Goal: Information Seeking & Learning: Learn about a topic

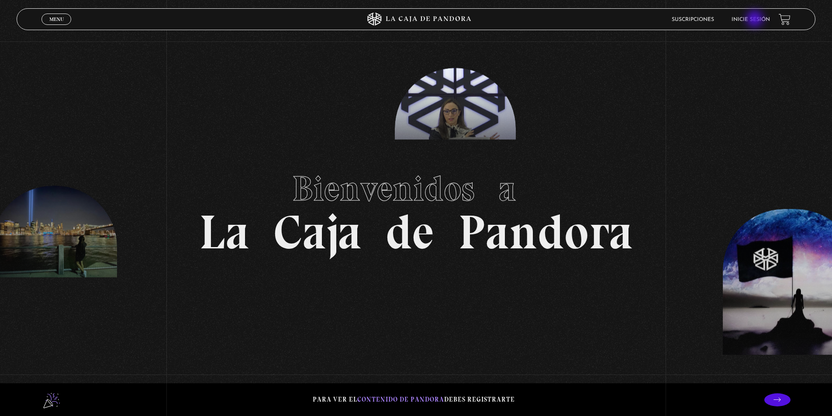
click at [755, 20] on link "Inicie sesión" at bounding box center [750, 19] width 38 height 5
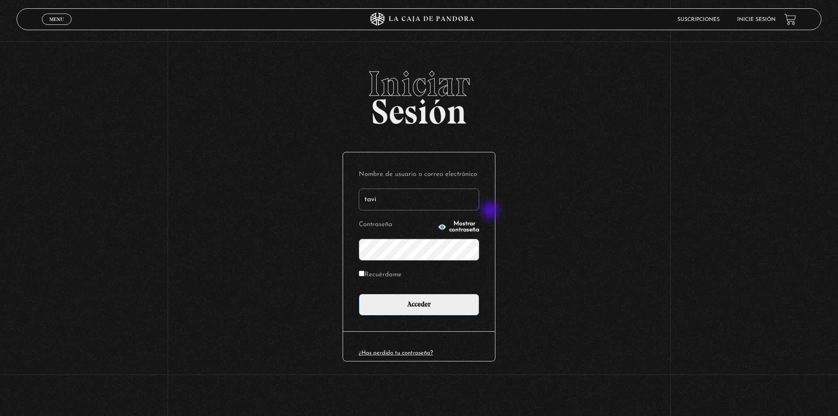
type input "[EMAIL_ADDRESS][DOMAIN_NAME]"
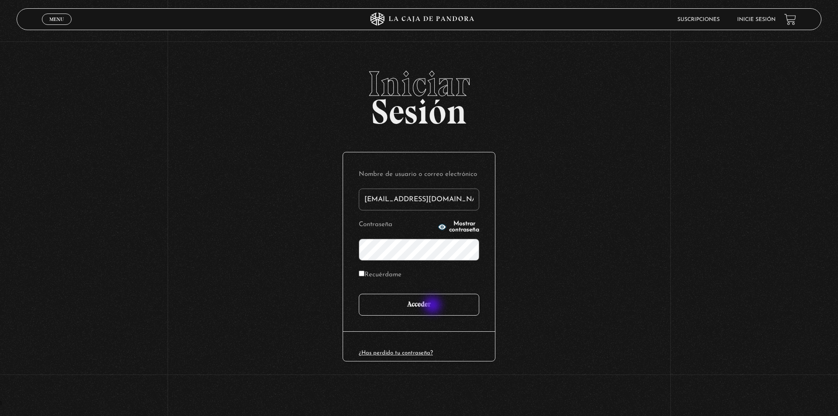
click at [434, 306] on input "Acceder" at bounding box center [419, 305] width 121 height 22
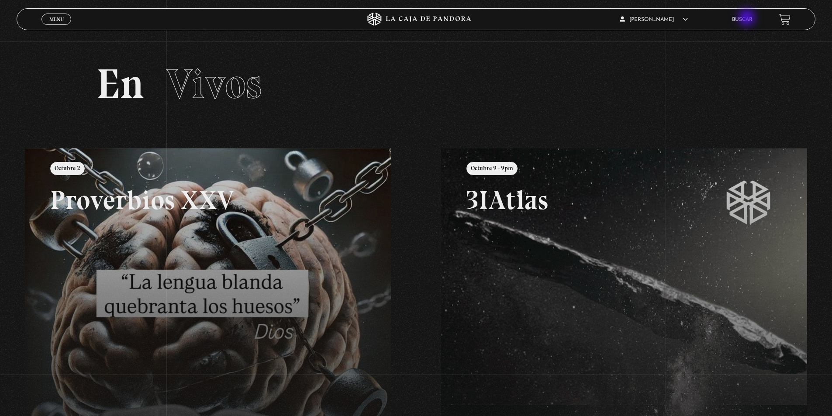
click at [748, 18] on link "Buscar" at bounding box center [742, 19] width 21 height 5
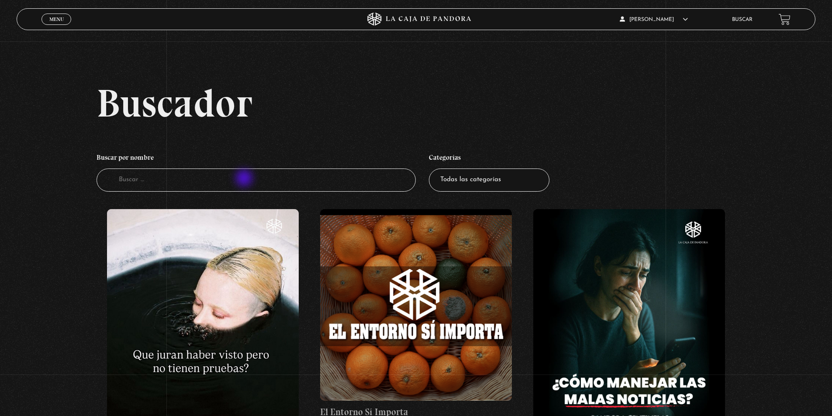
click at [245, 179] on input "Buscador" at bounding box center [257, 180] width 320 height 23
type input "como le"
click at [157, 178] on input "como le" at bounding box center [257, 180] width 320 height 23
type input "como leer"
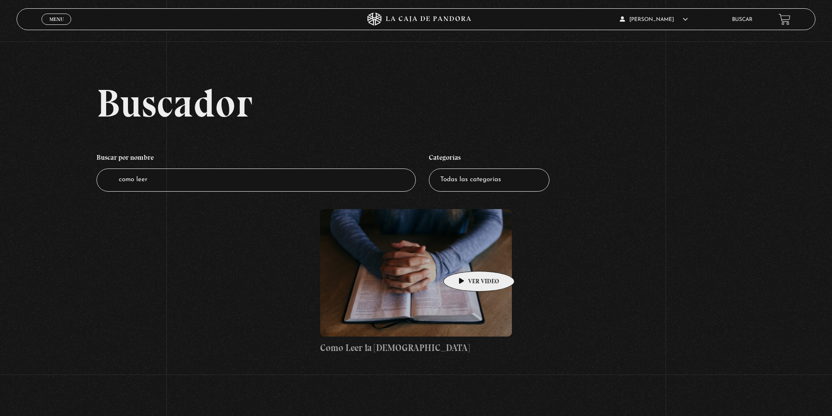
click at [457, 259] on figure at bounding box center [416, 273] width 192 height 128
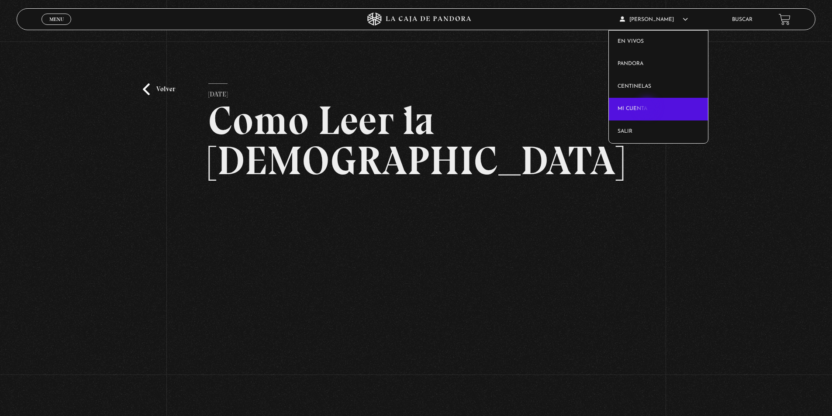
click at [648, 108] on link "Mi cuenta" at bounding box center [658, 109] width 99 height 23
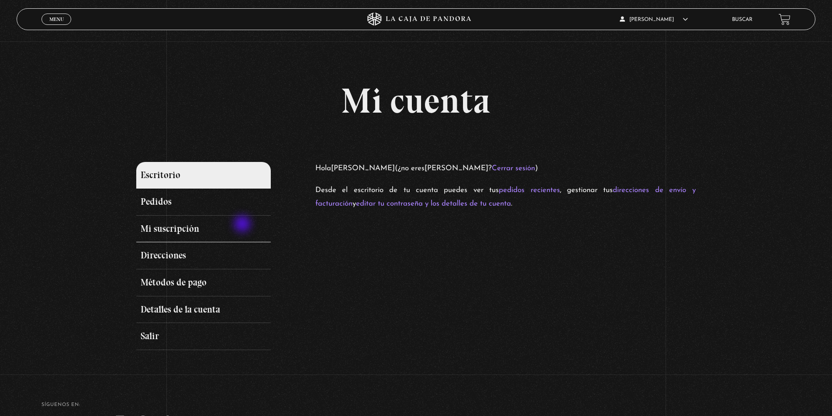
click at [243, 225] on link "Mi suscripción" at bounding box center [203, 229] width 134 height 27
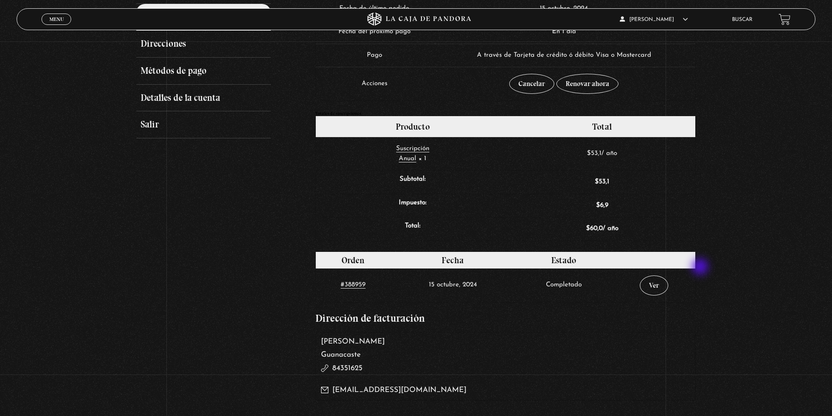
scroll to position [87, 0]
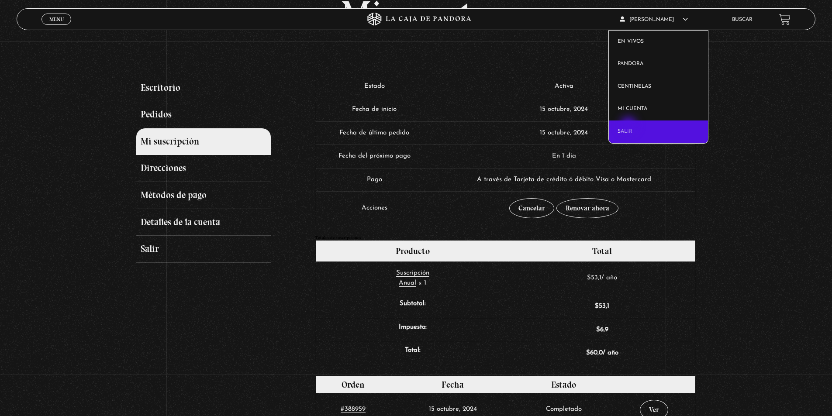
click at [629, 126] on link "Salir" at bounding box center [658, 132] width 99 height 23
